Goal: Task Accomplishment & Management: Manage account settings

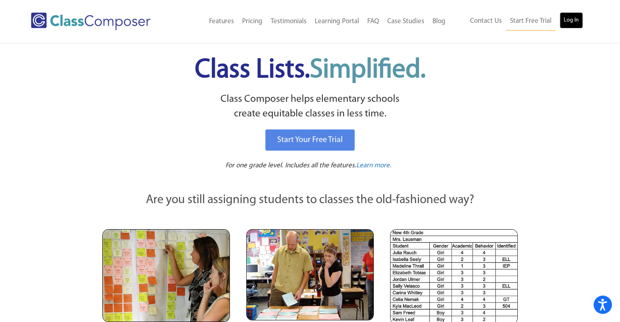
click at [572, 19] on link "Log In" at bounding box center [571, 20] width 23 height 16
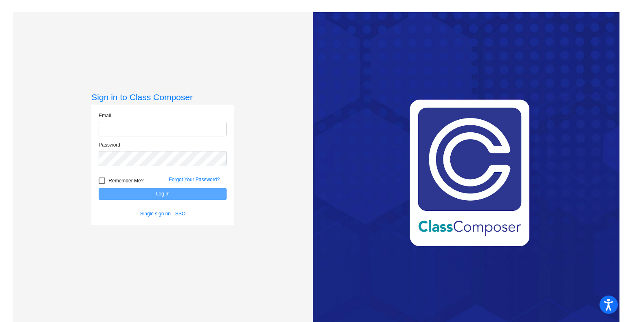
type input "[EMAIL_ADDRESS][DOMAIN_NAME]"
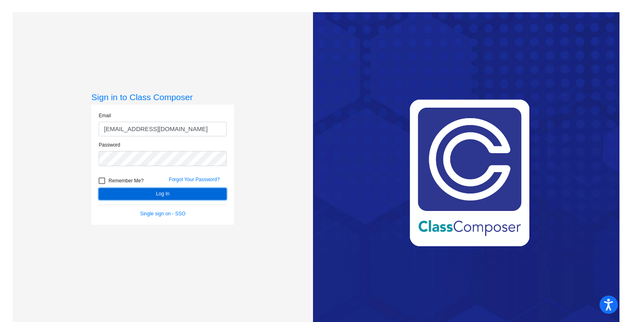
click at [164, 190] on button "Log In" at bounding box center [163, 194] width 128 height 12
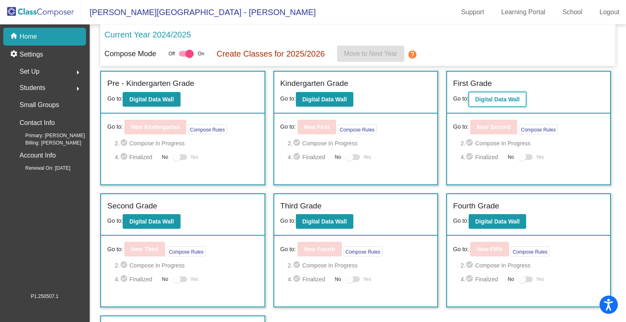
click at [500, 99] on b "Digital Data Wall" at bounding box center [497, 99] width 44 height 7
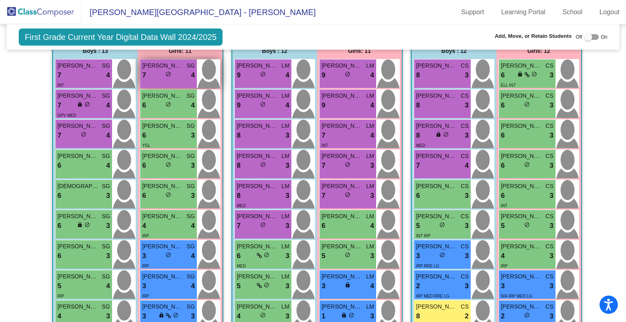
scroll to position [190, 0]
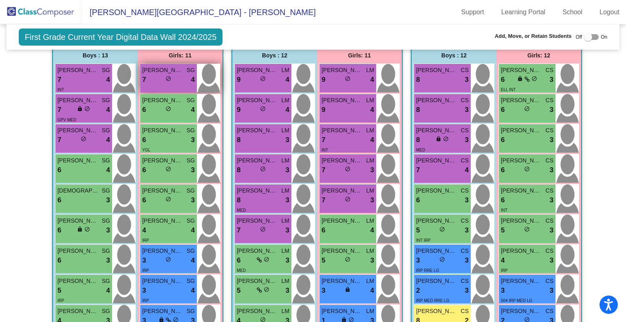
click at [160, 71] on span "[PERSON_NAME]" at bounding box center [162, 70] width 41 height 9
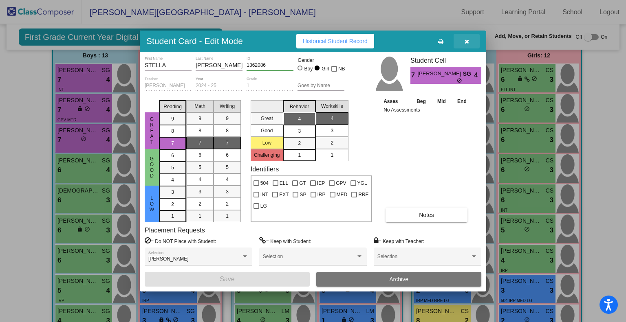
click at [465, 39] on icon "button" at bounding box center [467, 42] width 4 height 6
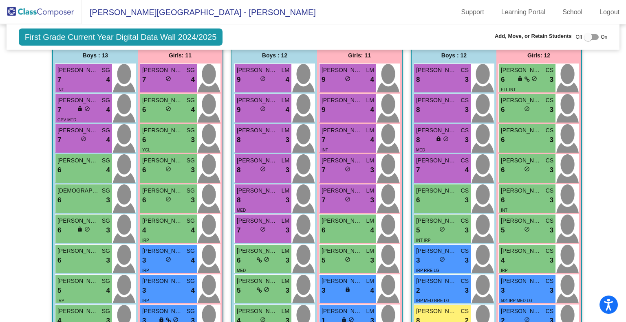
scroll to position [0, 0]
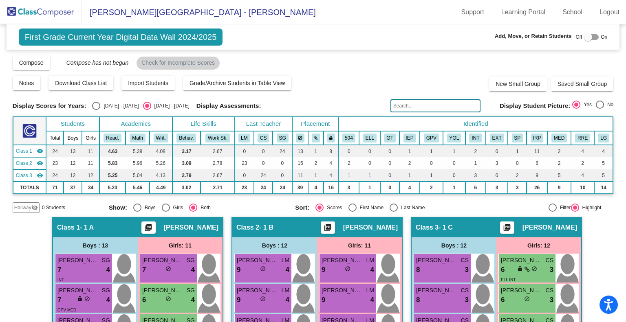
click at [38, 10] on img at bounding box center [41, 12] width 82 height 24
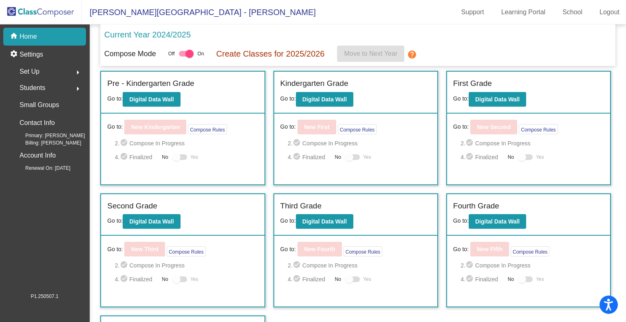
scroll to position [34, 0]
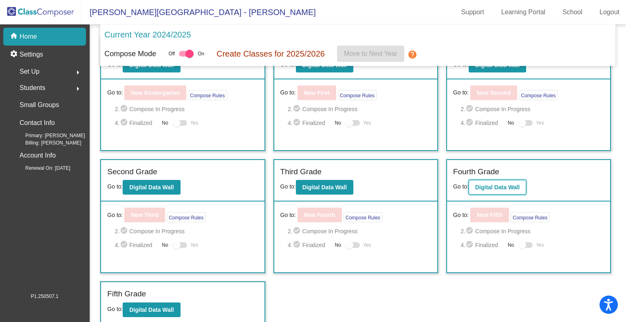
click at [498, 185] on b "Digital Data Wall" at bounding box center [497, 187] width 44 height 7
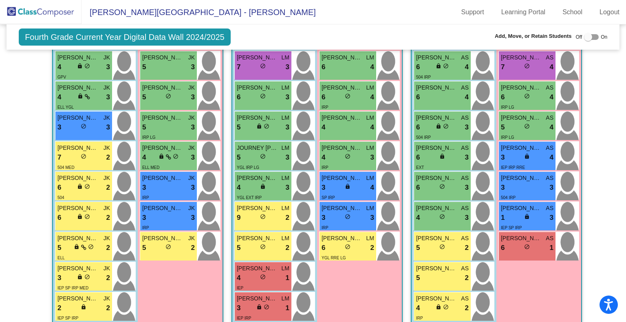
scroll to position [323, 0]
click at [271, 187] on div "4 lock do_not_disturb_alt 3" at bounding box center [263, 188] width 53 height 11
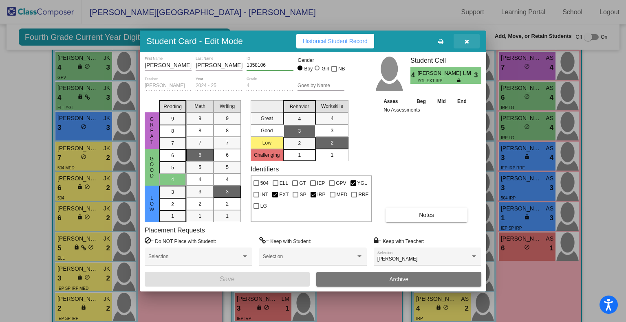
click at [468, 39] on icon "button" at bounding box center [467, 42] width 4 height 6
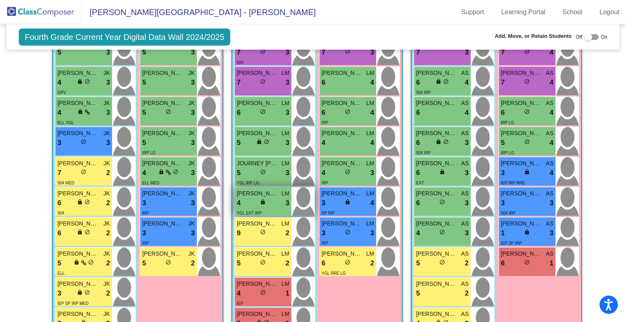
scroll to position [310, 0]
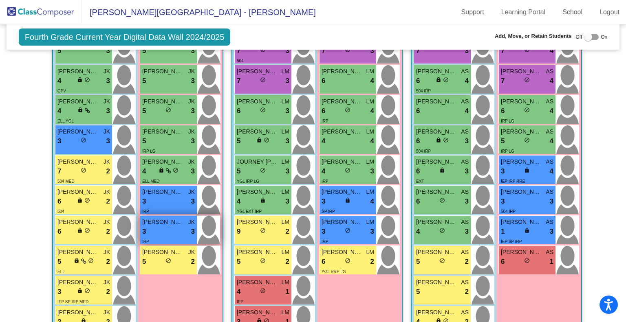
click at [170, 232] on div "3 lock do_not_disturb_alt 3" at bounding box center [168, 232] width 53 height 11
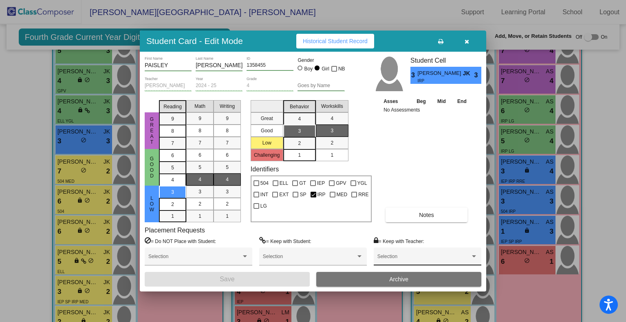
click at [472, 257] on div at bounding box center [474, 257] width 4 height 2
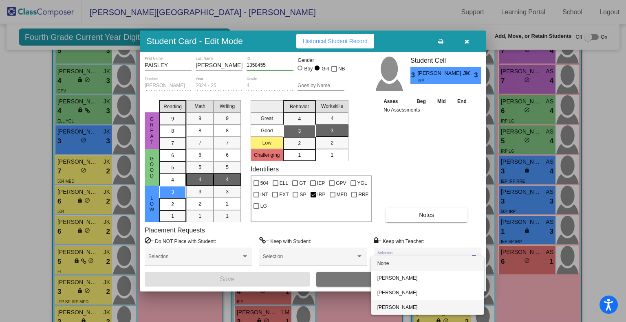
click at [412, 306] on span "[PERSON_NAME]" at bounding box center [427, 307] width 100 height 15
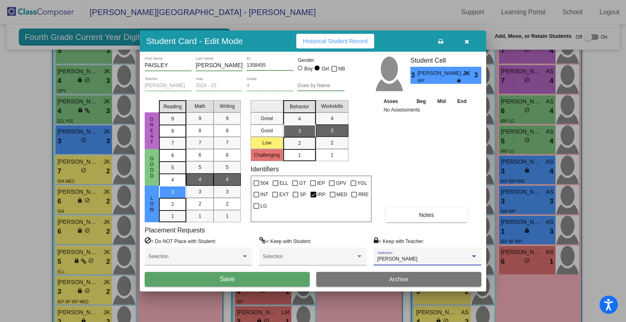
click at [267, 278] on button "Save" at bounding box center [227, 279] width 165 height 15
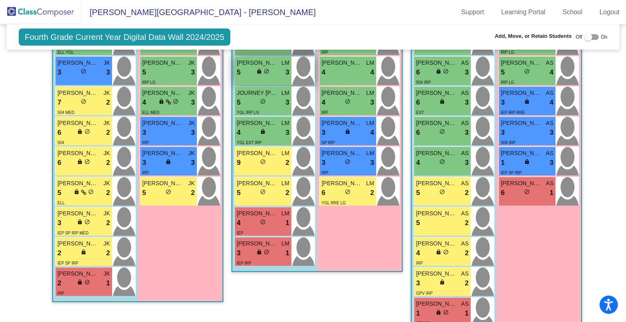
scroll to position [395, 0]
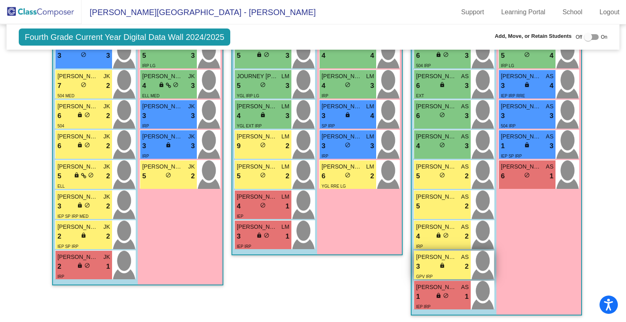
click at [443, 263] on div "3 lock do_not_disturb_alt 2" at bounding box center [442, 267] width 53 height 11
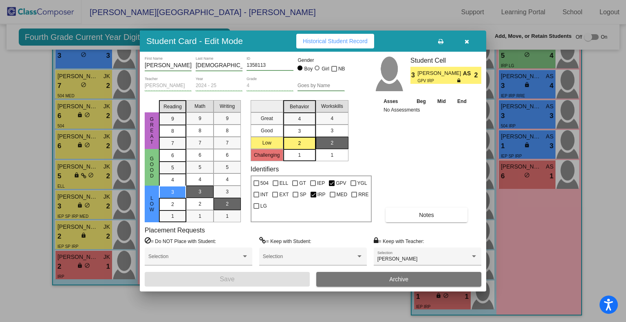
click at [463, 42] on button "button" at bounding box center [467, 41] width 26 height 15
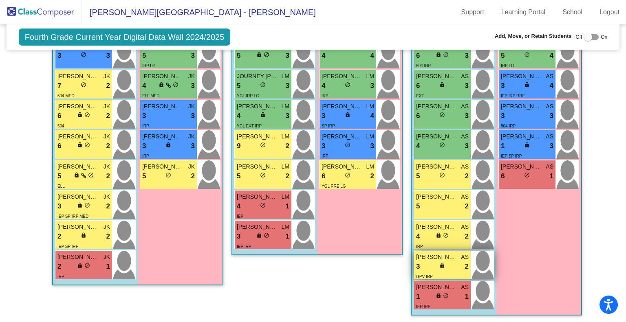
click at [440, 263] on span "lock" at bounding box center [442, 266] width 6 height 6
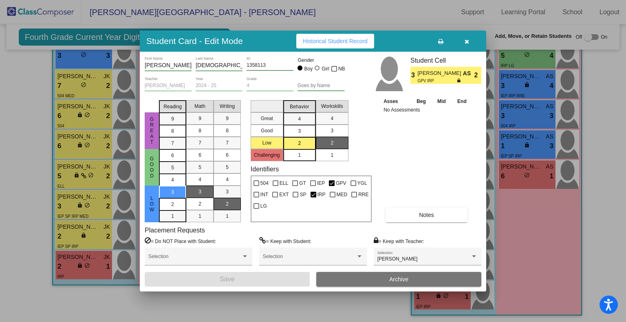
click at [466, 42] on icon "button" at bounding box center [467, 42] width 4 height 6
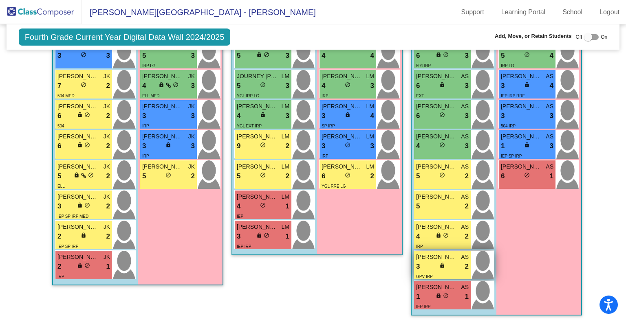
click at [445, 259] on span "[PERSON_NAME] [PERSON_NAME]" at bounding box center [436, 257] width 41 height 9
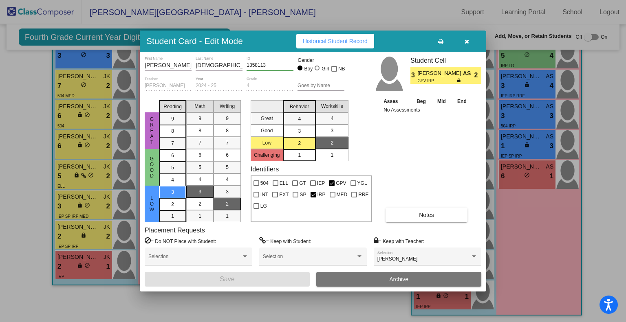
click at [470, 41] on button "button" at bounding box center [467, 41] width 26 height 15
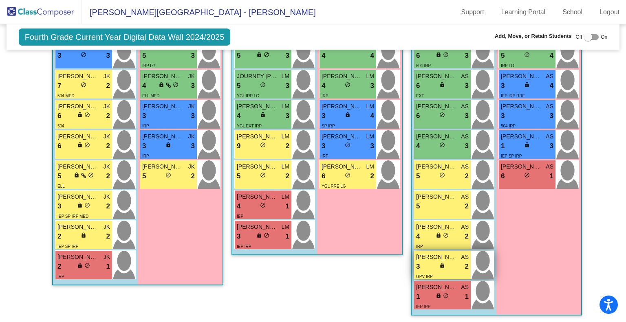
click at [451, 255] on span "[PERSON_NAME] [PERSON_NAME]" at bounding box center [436, 257] width 41 height 9
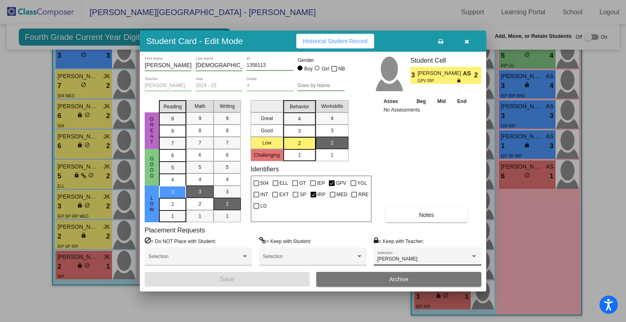
click at [474, 256] on div at bounding box center [474, 257] width 4 height 2
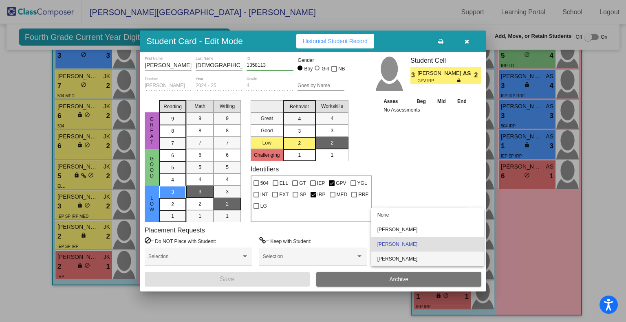
click at [452, 263] on span "[PERSON_NAME]" at bounding box center [427, 259] width 100 height 15
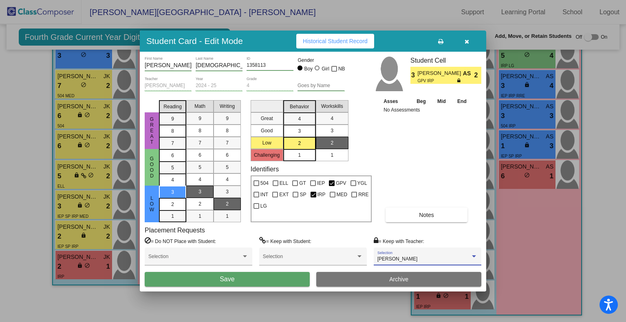
click at [233, 279] on span "Save" at bounding box center [227, 279] width 15 height 7
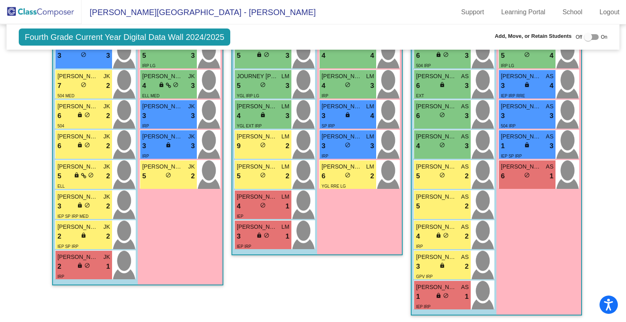
scroll to position [395, 0]
click at [52, 15] on img at bounding box center [41, 12] width 82 height 24
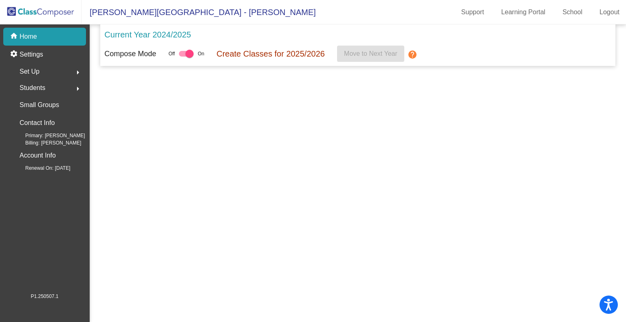
click at [142, 36] on p "Current Year 2024/2025" at bounding box center [147, 35] width 86 height 12
click at [32, 36] on p "Home" at bounding box center [29, 37] width 18 height 10
click at [48, 9] on img at bounding box center [41, 12] width 82 height 24
click at [616, 9] on link "Logout" at bounding box center [609, 12] width 33 height 13
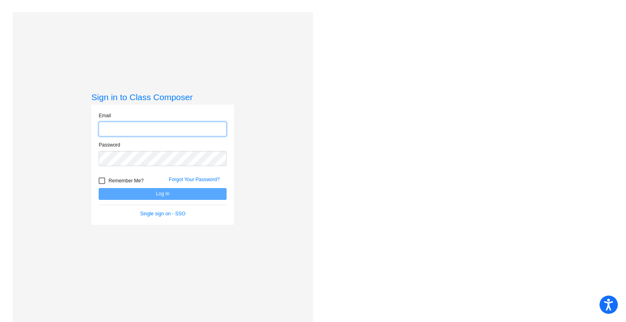
type input "[EMAIL_ADDRESS][DOMAIN_NAME]"
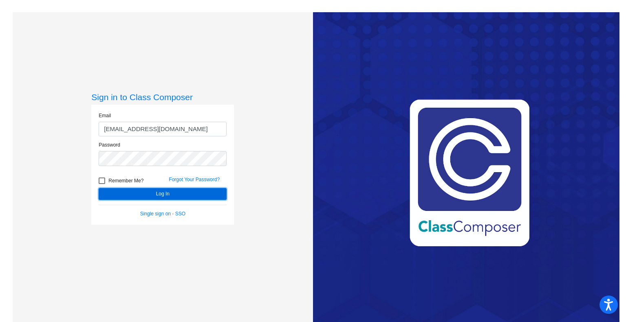
click at [161, 194] on button "Log In" at bounding box center [163, 194] width 128 height 12
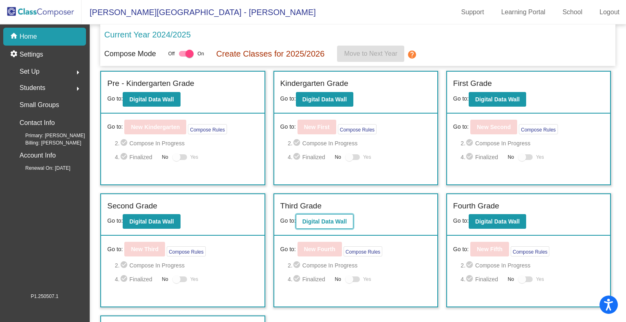
click at [324, 223] on b "Digital Data Wall" at bounding box center [324, 221] width 44 height 7
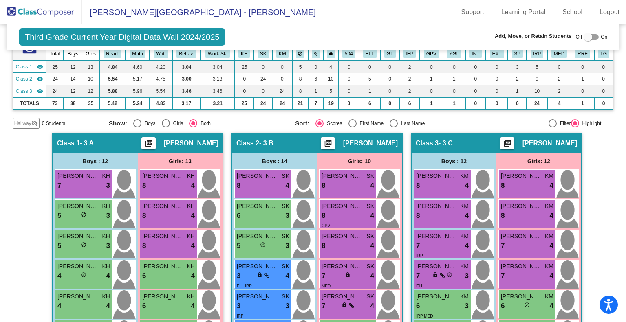
scroll to position [85, 0]
click at [434, 181] on div "8 lock do_not_disturb_alt 4" at bounding box center [442, 185] width 53 height 11
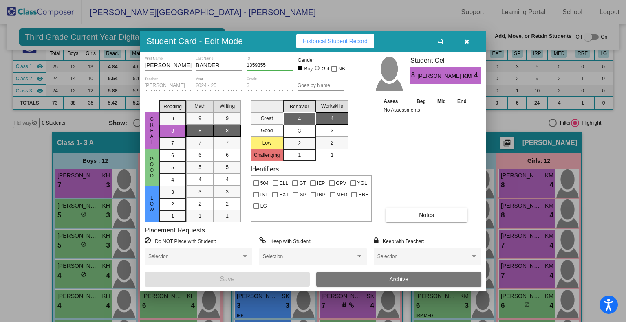
click at [462, 254] on div "Selection" at bounding box center [427, 258] width 100 height 15
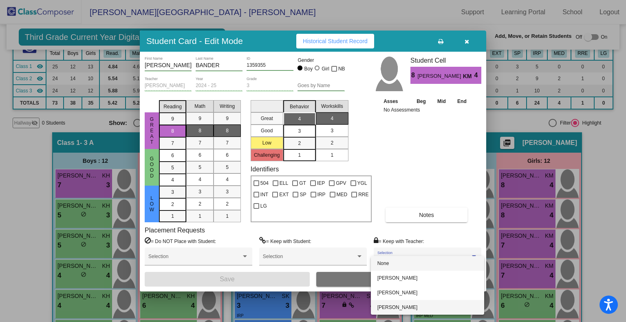
click at [436, 306] on span "[PERSON_NAME]" at bounding box center [427, 307] width 100 height 15
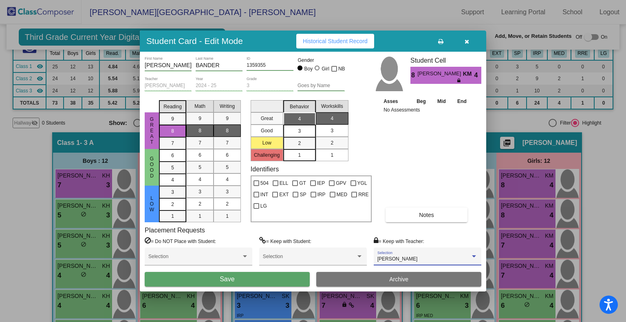
click at [236, 280] on button "Save" at bounding box center [227, 279] width 165 height 15
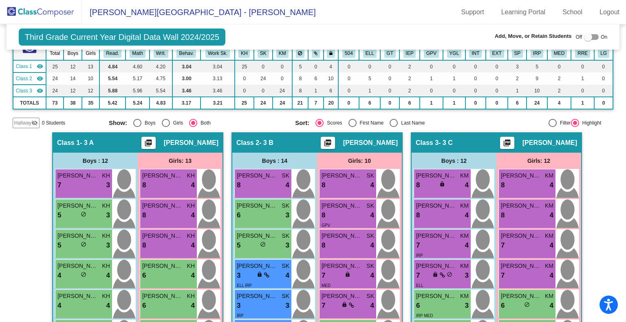
scroll to position [0, 0]
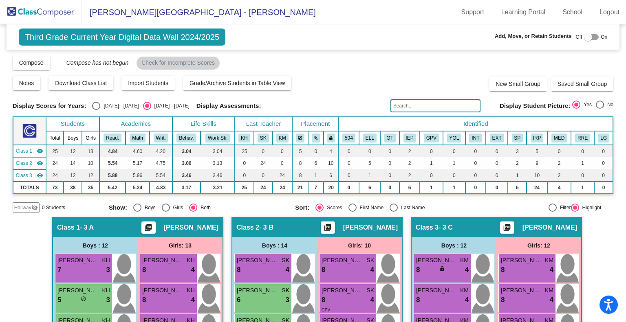
click at [55, 10] on img at bounding box center [41, 12] width 82 height 24
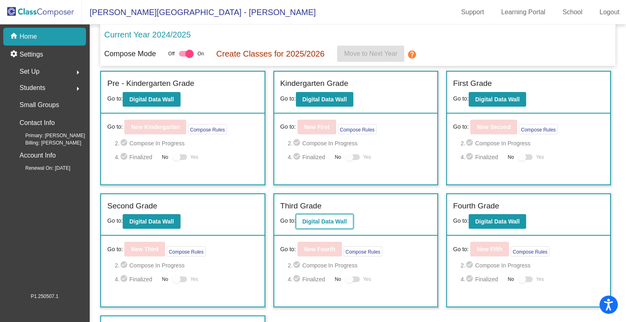
click at [333, 220] on b "Digital Data Wall" at bounding box center [324, 221] width 44 height 7
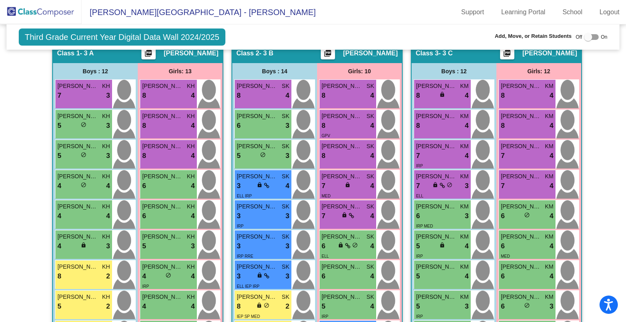
scroll to position [179, 0]
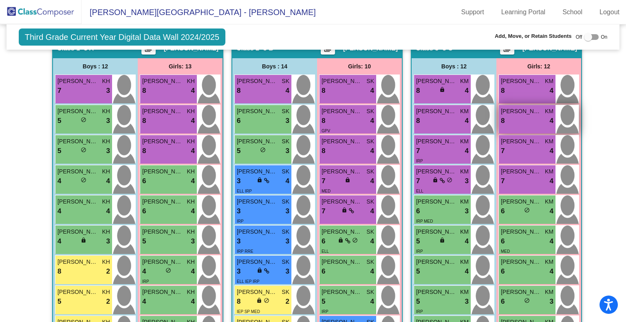
click at [525, 119] on div "8 lock do_not_disturb_alt 4" at bounding box center [527, 121] width 53 height 11
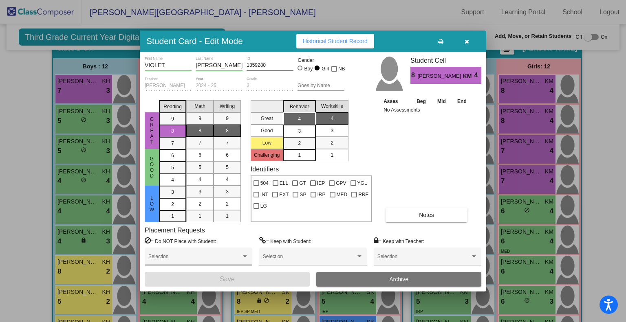
click at [202, 257] on span at bounding box center [194, 260] width 93 height 6
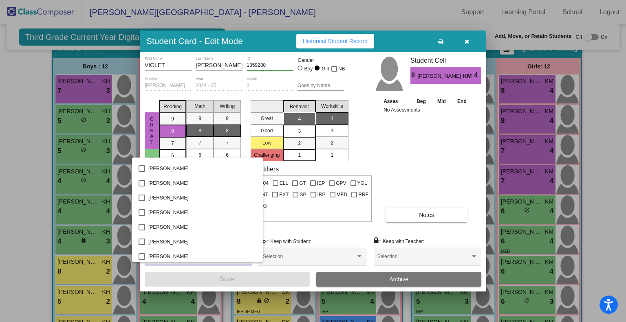
scroll to position [921, 0]
click at [183, 199] on span "[PERSON_NAME]" at bounding box center [202, 197] width 108 height 15
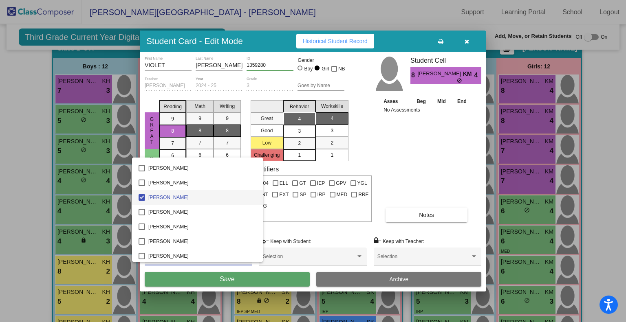
click at [248, 280] on div at bounding box center [313, 161] width 626 height 322
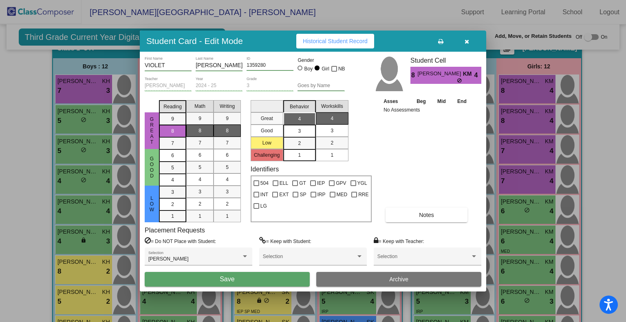
click at [274, 282] on button "Save" at bounding box center [227, 279] width 165 height 15
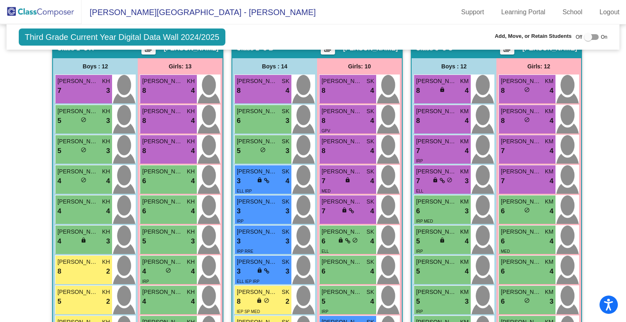
click at [54, 9] on img at bounding box center [41, 12] width 82 height 24
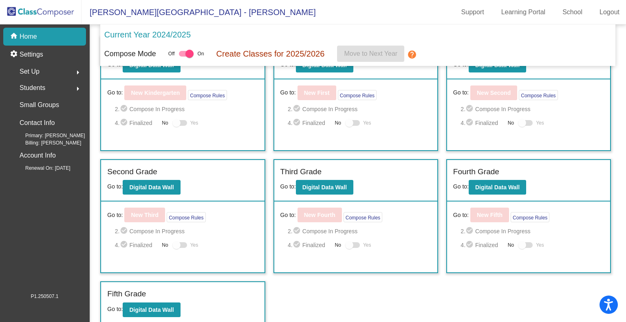
scroll to position [34, 0]
click at [505, 188] on b "Digital Data Wall" at bounding box center [497, 187] width 44 height 7
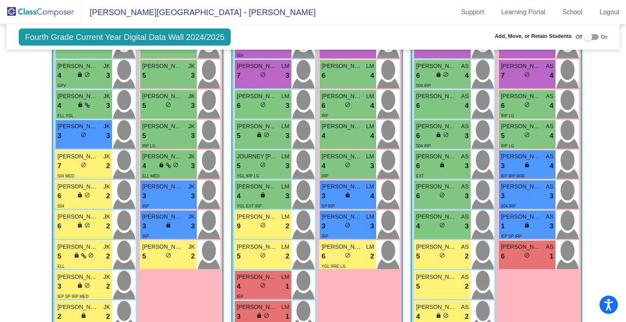
scroll to position [315, 0]
click at [255, 187] on span "[PERSON_NAME]" at bounding box center [257, 187] width 41 height 9
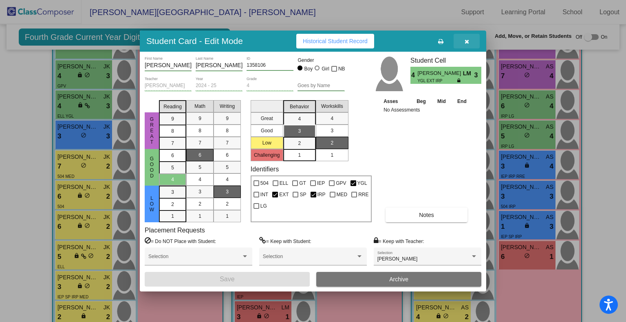
click at [470, 42] on button "button" at bounding box center [467, 41] width 26 height 15
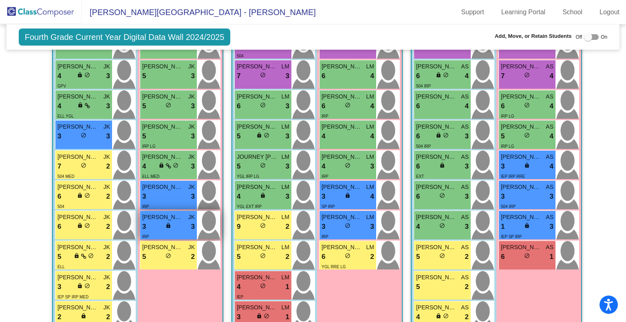
click at [161, 222] on div "3 lock do_not_disturb_alt 3" at bounding box center [168, 227] width 53 height 11
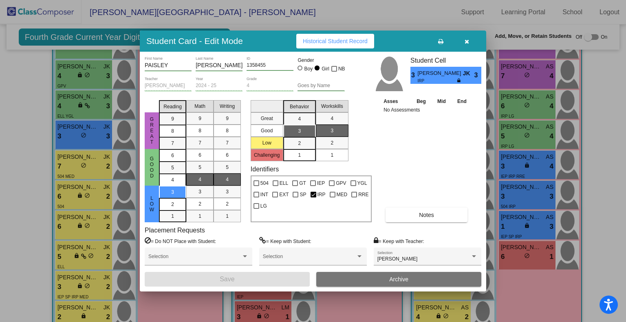
click at [465, 39] on icon "button" at bounding box center [467, 42] width 4 height 6
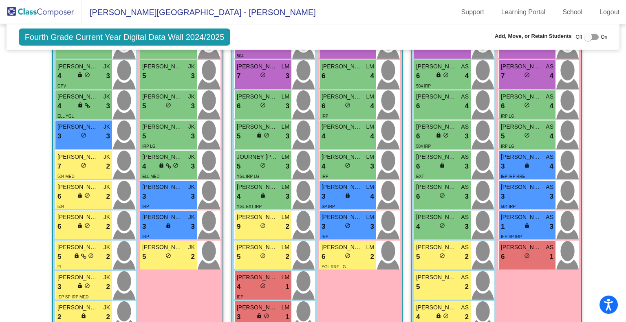
click at [50, 13] on img at bounding box center [41, 12] width 82 height 24
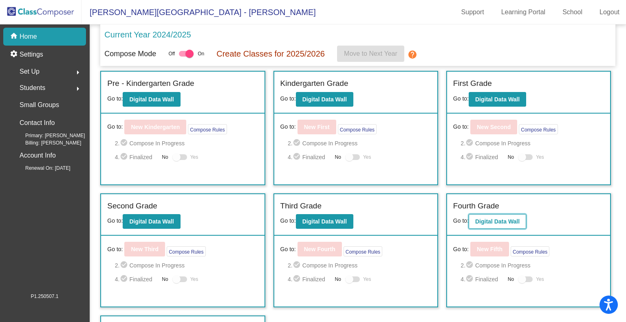
click at [501, 220] on b "Digital Data Wall" at bounding box center [497, 221] width 44 height 7
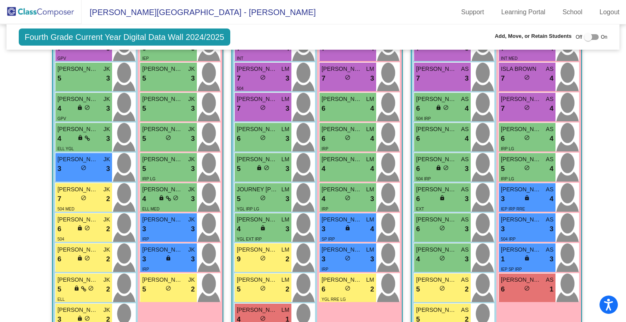
scroll to position [283, 0]
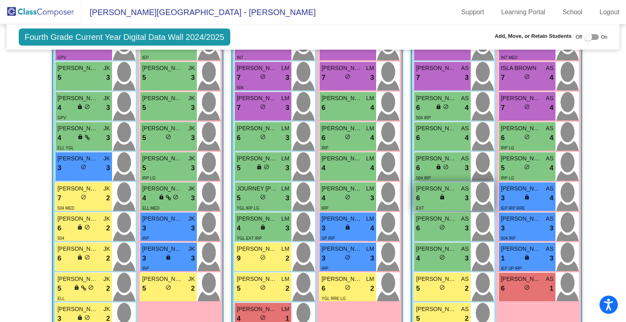
click at [440, 194] on span "lock" at bounding box center [442, 197] width 6 height 6
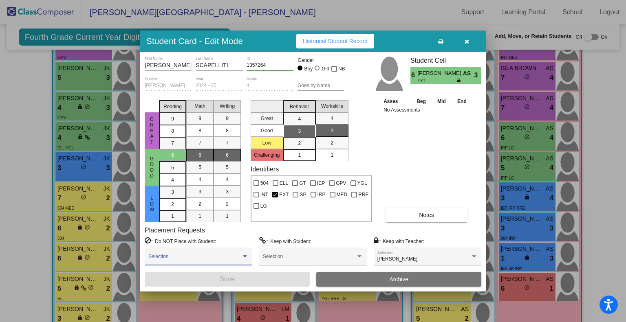
click at [213, 257] on span at bounding box center [194, 260] width 93 height 6
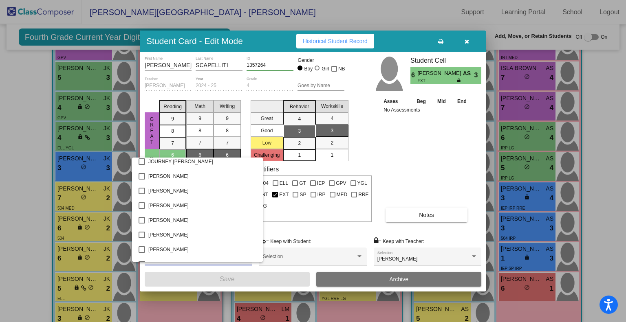
scroll to position [591, 0]
click at [176, 203] on span "[PERSON_NAME]" at bounding box center [202, 205] width 108 height 15
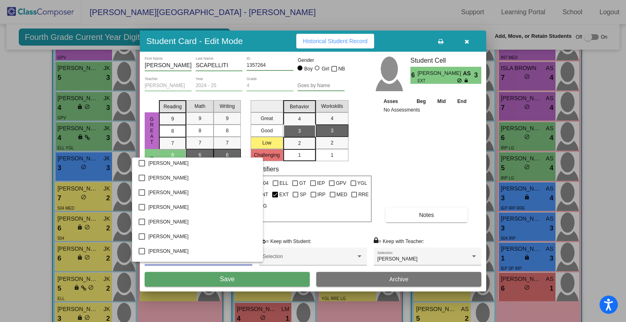
scroll to position [0, 0]
click at [254, 288] on div at bounding box center [313, 161] width 626 height 322
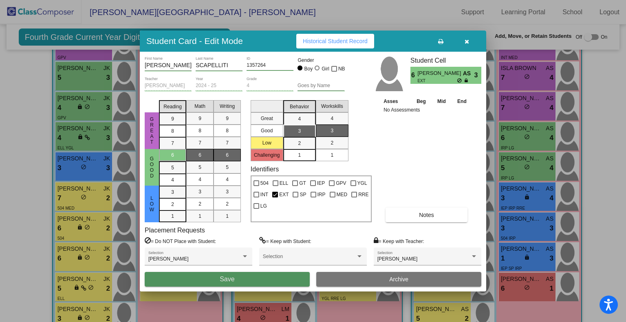
click at [254, 277] on button "Save" at bounding box center [227, 279] width 165 height 15
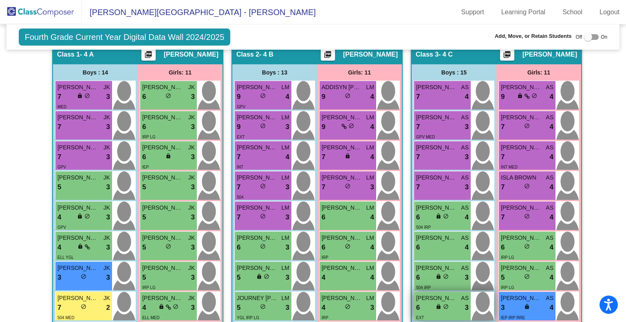
scroll to position [171, 0]
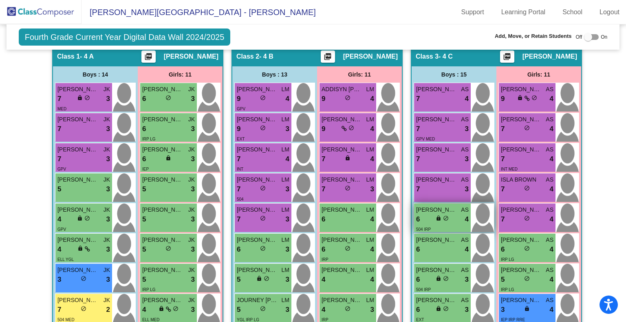
click at [444, 225] on div "504 IRP" at bounding box center [442, 229] width 53 height 9
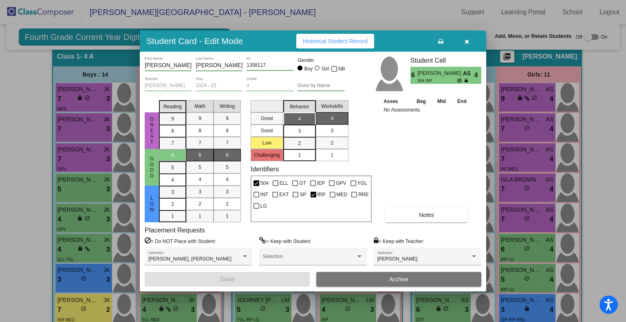
click at [466, 39] on icon "button" at bounding box center [467, 42] width 4 height 6
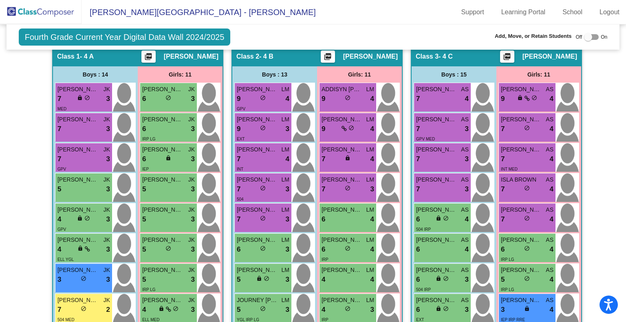
click at [55, 12] on img at bounding box center [41, 12] width 82 height 24
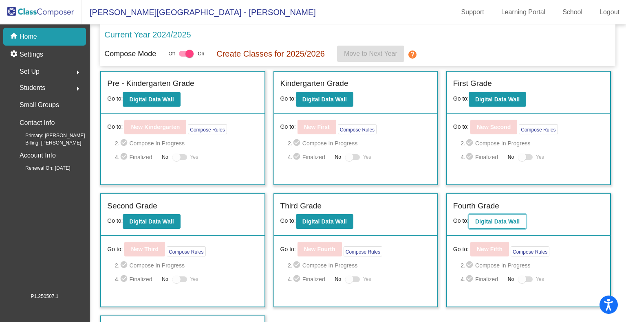
click at [496, 219] on b "Digital Data Wall" at bounding box center [497, 221] width 44 height 7
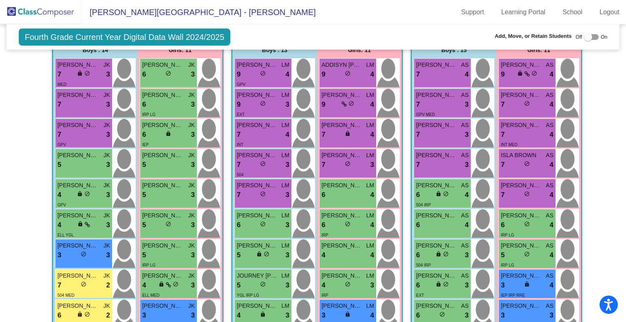
scroll to position [196, 0]
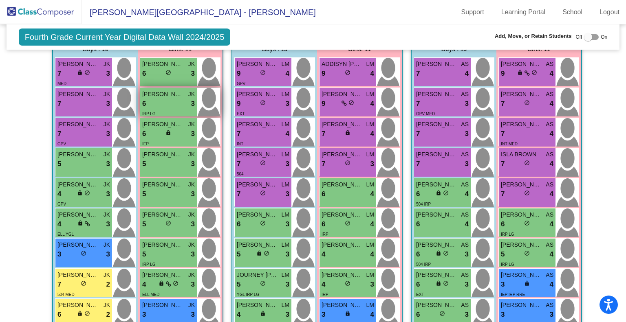
click at [158, 101] on div "6 lock do_not_disturb_alt 3" at bounding box center [168, 104] width 53 height 11
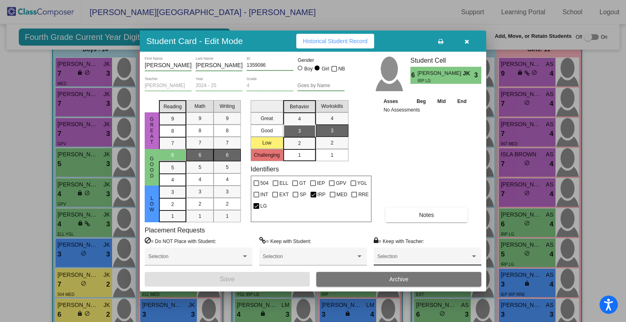
click at [468, 258] on span at bounding box center [423, 260] width 93 height 6
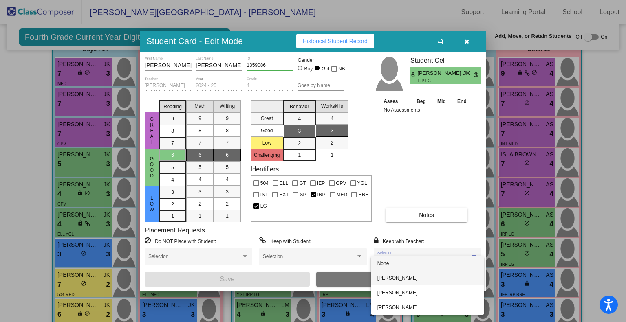
click at [421, 285] on span "[PERSON_NAME]" at bounding box center [427, 278] width 100 height 15
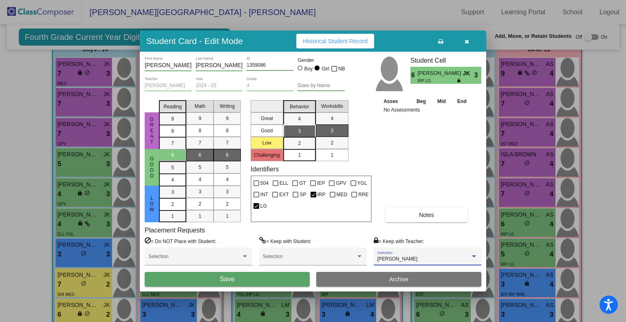
click at [269, 278] on button "Save" at bounding box center [227, 279] width 165 height 15
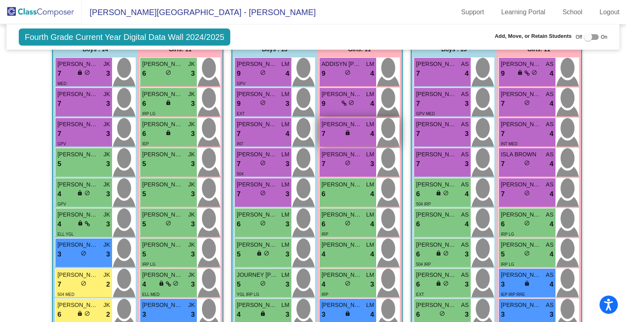
click at [340, 143] on div "[PERSON_NAME] LM 7 lock do_not_disturb_alt 4" at bounding box center [348, 132] width 57 height 29
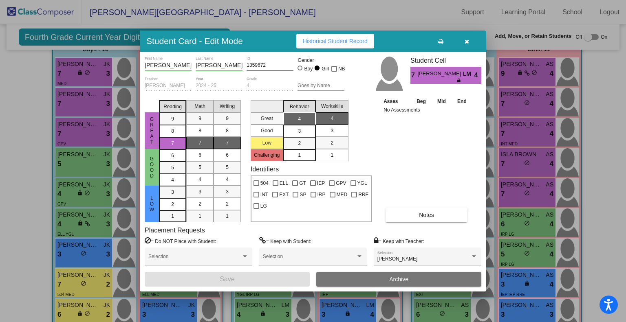
click at [291, 9] on div at bounding box center [313, 161] width 626 height 322
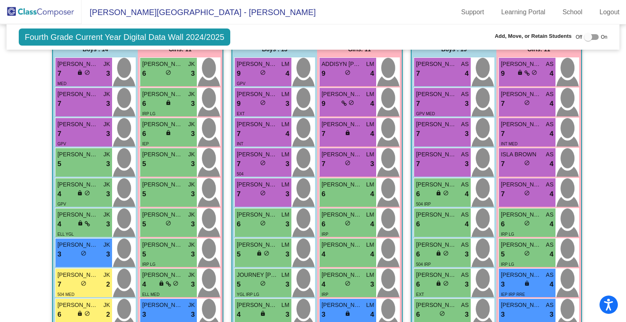
click at [49, 11] on img at bounding box center [41, 12] width 82 height 24
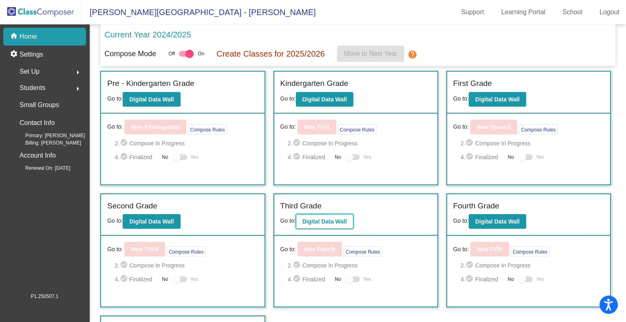
click at [330, 219] on b "Digital Data Wall" at bounding box center [324, 221] width 44 height 7
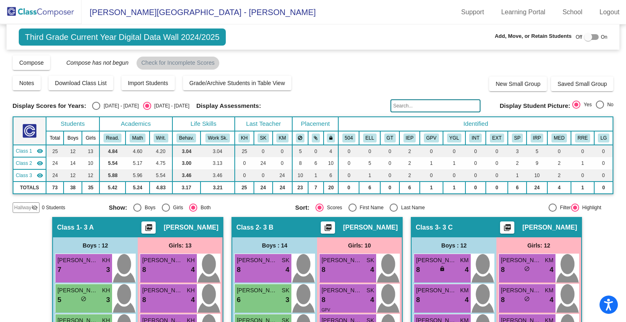
click at [45, 11] on img at bounding box center [41, 12] width 82 height 24
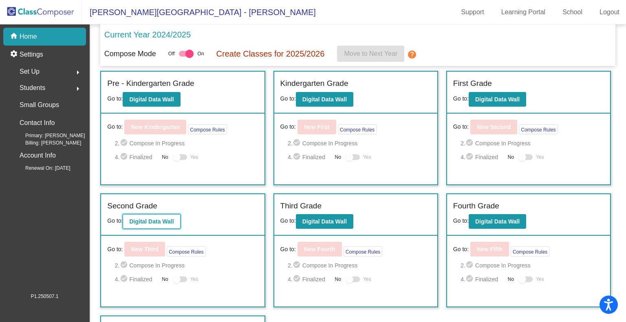
click at [149, 221] on b "Digital Data Wall" at bounding box center [151, 221] width 44 height 7
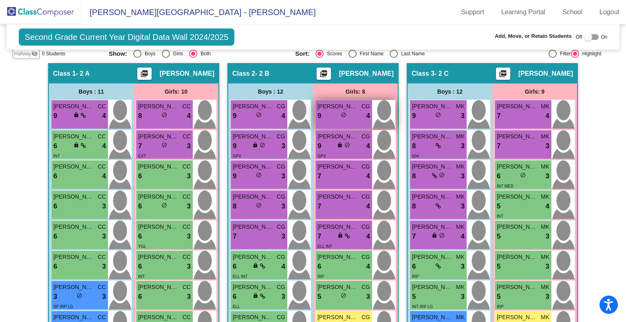
scroll to position [197, 0]
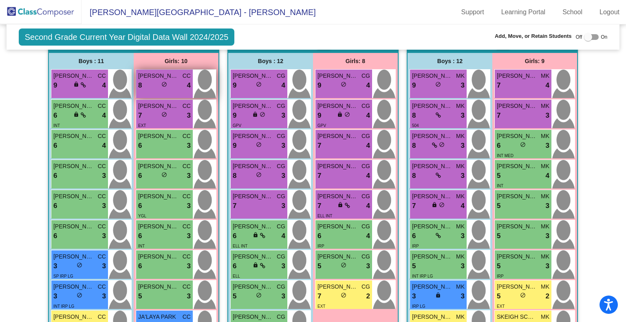
click at [164, 83] on span "do_not_disturb_alt" at bounding box center [164, 85] width 6 height 6
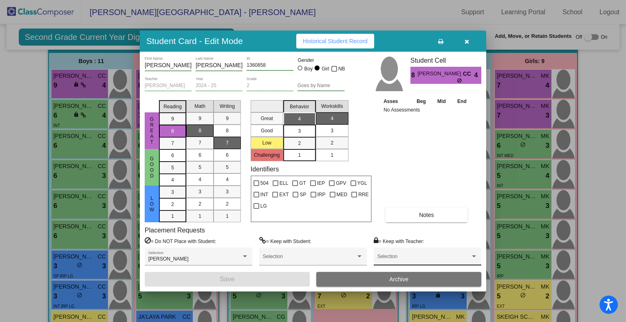
click at [472, 256] on div at bounding box center [474, 257] width 4 height 2
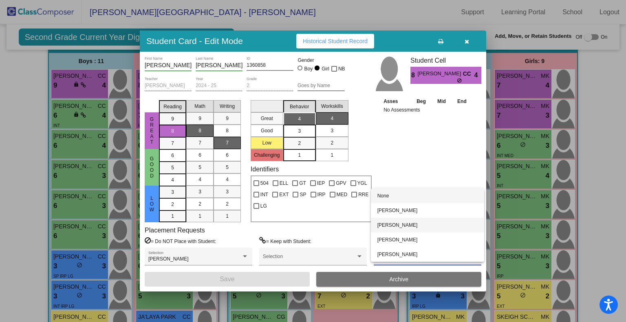
click at [448, 228] on span "[PERSON_NAME]" at bounding box center [427, 225] width 100 height 15
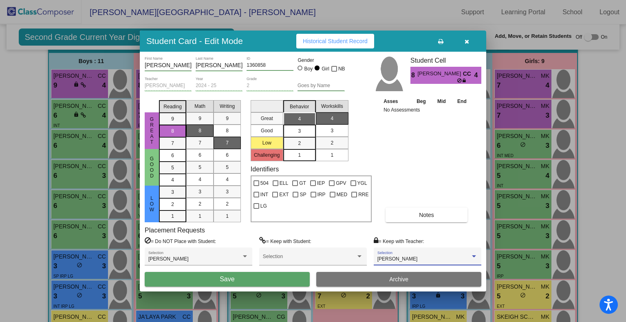
click at [247, 278] on button "Save" at bounding box center [227, 279] width 165 height 15
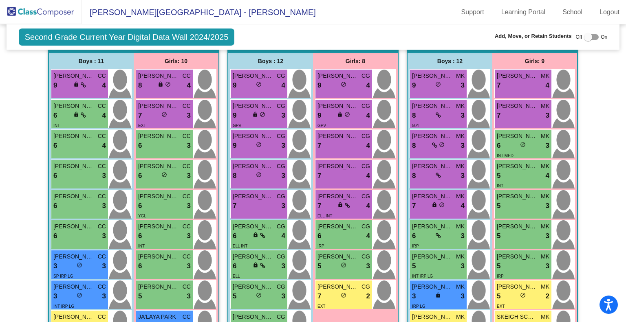
click at [47, 14] on img at bounding box center [41, 12] width 82 height 24
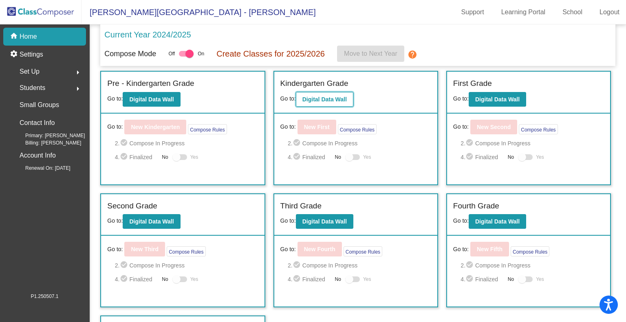
click at [332, 99] on b "Digital Data Wall" at bounding box center [324, 99] width 44 height 7
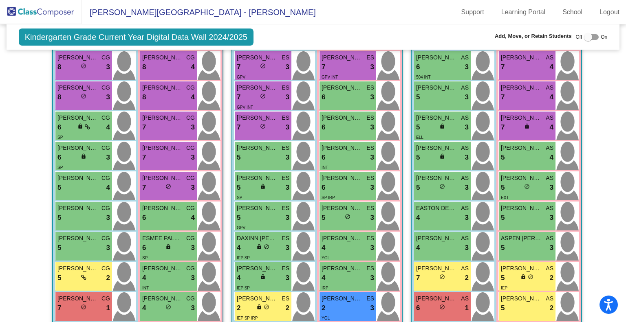
scroll to position [245, 0]
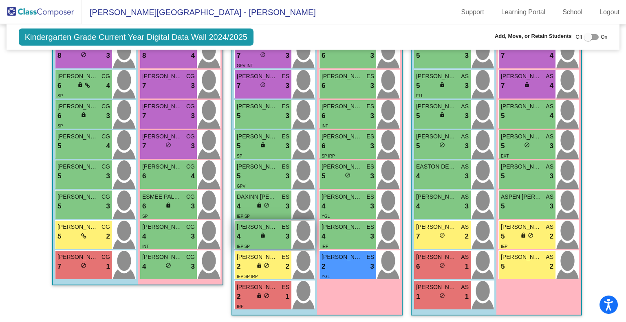
click at [264, 240] on div "4 lock do_not_disturb_alt 3" at bounding box center [263, 236] width 53 height 11
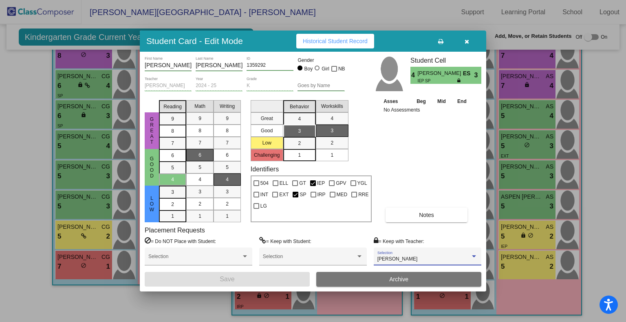
click at [435, 259] on div "[PERSON_NAME]" at bounding box center [423, 260] width 93 height 6
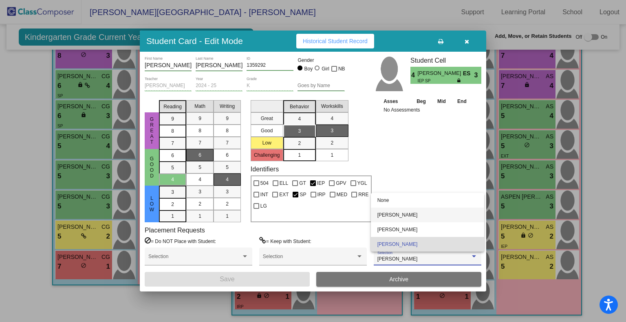
click at [431, 215] on span "[PERSON_NAME]" at bounding box center [427, 215] width 100 height 15
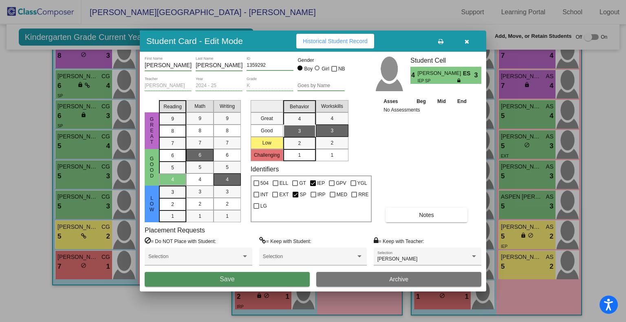
click at [246, 280] on button "Save" at bounding box center [227, 279] width 165 height 15
